Goal: Task Accomplishment & Management: Manage account settings

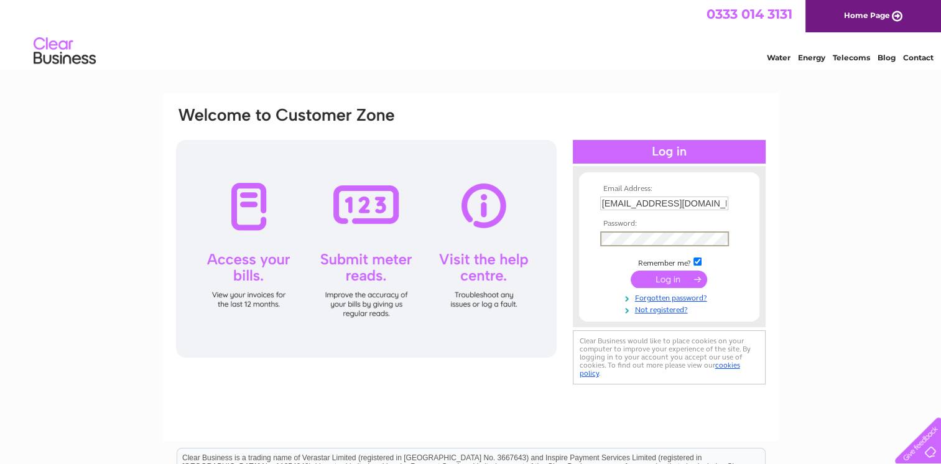
click at [631, 271] on input "submit" at bounding box center [669, 279] width 77 height 17
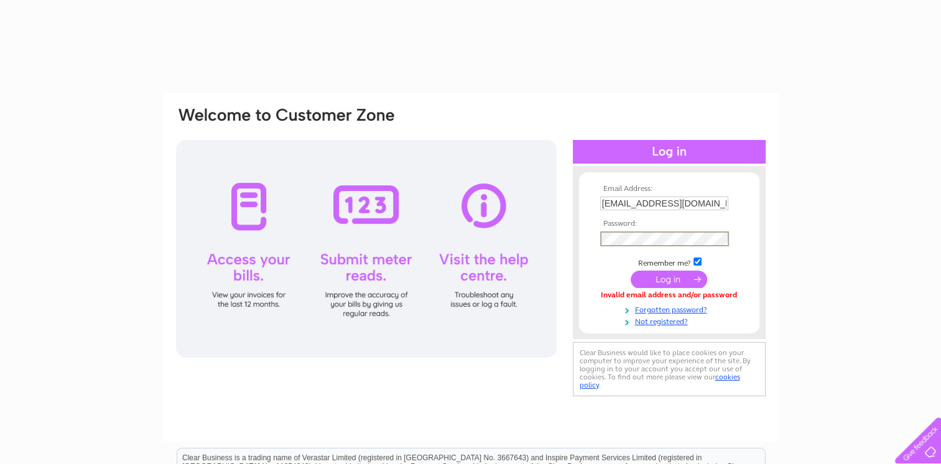
click at [631, 271] on input "submit" at bounding box center [669, 279] width 77 height 17
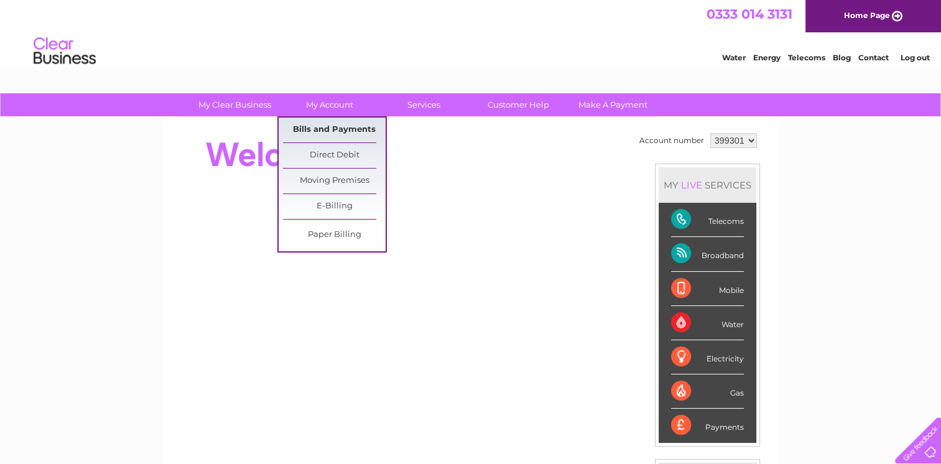
click at [321, 129] on link "Bills and Payments" at bounding box center [334, 130] width 103 height 25
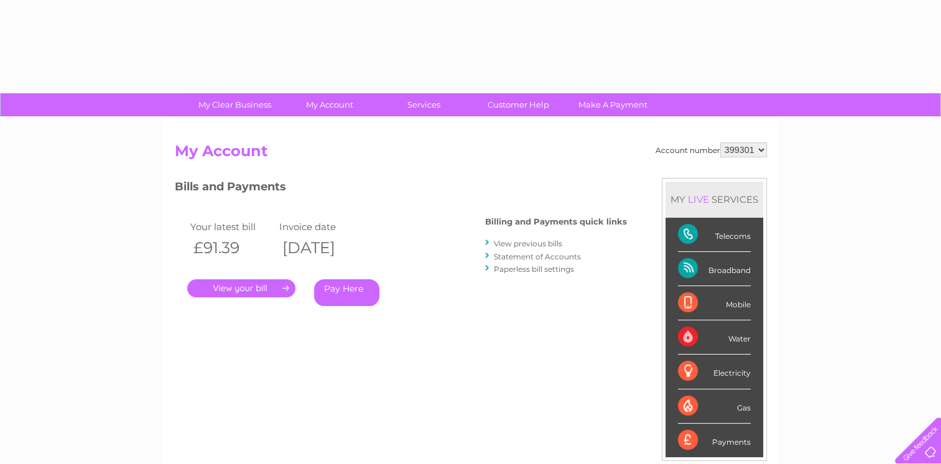
click at [269, 284] on link "." at bounding box center [241, 288] width 108 height 18
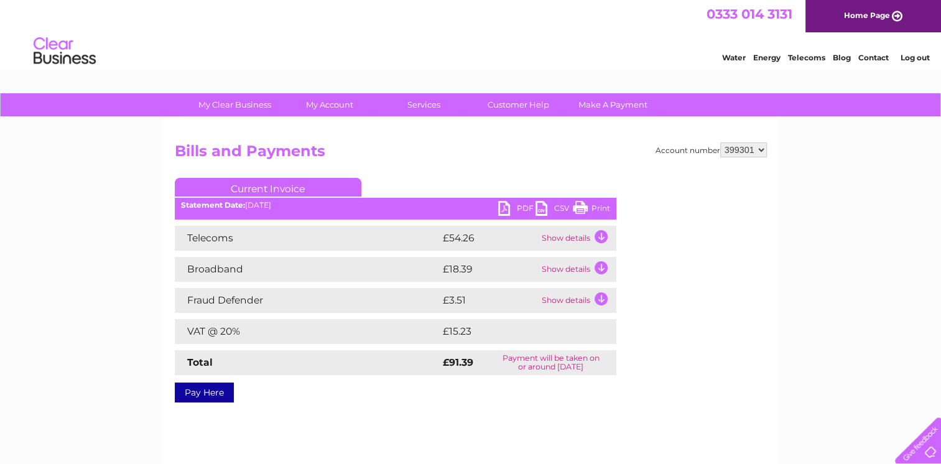
click at [645, 395] on div "Account number 399301 Bills and Payments Current Invoice PDF CSV Print" at bounding box center [471, 270] width 592 height 256
